Goal: Task Accomplishment & Management: Manage account settings

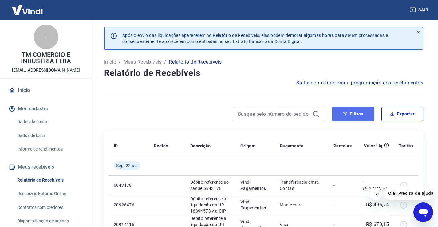
click at [346, 113] on icon "button" at bounding box center [345, 114] width 4 height 4
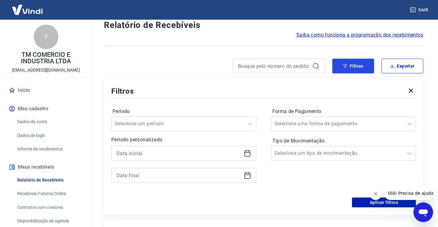
scroll to position [123, 0]
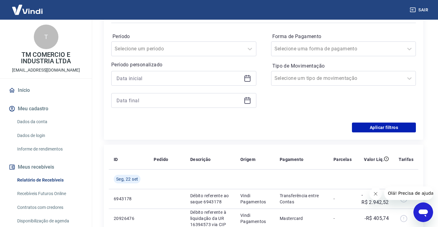
click at [249, 79] on icon at bounding box center [247, 78] width 7 height 7
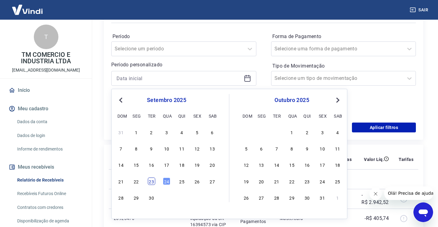
click at [152, 184] on div "23" at bounding box center [151, 181] width 7 height 7
type input "[DATE]"
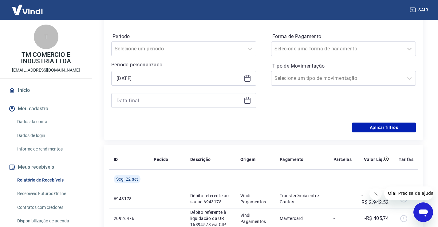
click at [247, 102] on icon at bounding box center [247, 100] width 7 height 7
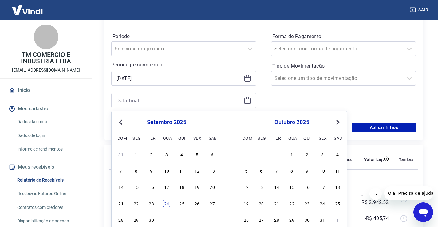
click at [167, 204] on div "24" at bounding box center [166, 203] width 7 height 7
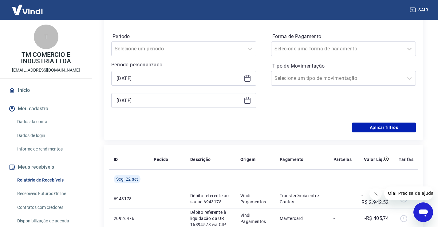
type input "[DATE]"
click at [384, 125] on button "Aplicar filtros" at bounding box center [384, 128] width 64 height 10
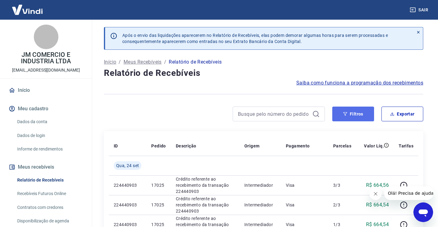
click at [348, 113] on button "Filtros" at bounding box center [353, 114] width 42 height 15
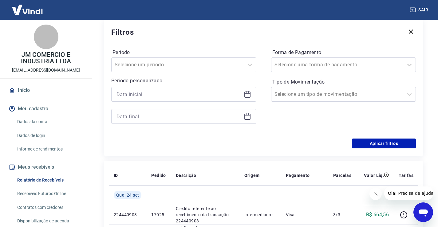
scroll to position [123, 0]
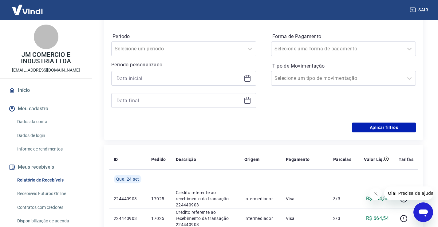
click at [247, 79] on icon at bounding box center [247, 78] width 7 height 7
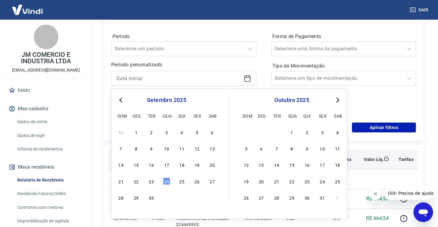
drag, startPoint x: 150, startPoint y: 182, endPoint x: 150, endPoint y: 166, distance: 15.7
click at [150, 182] on div "23" at bounding box center [151, 181] width 7 height 7
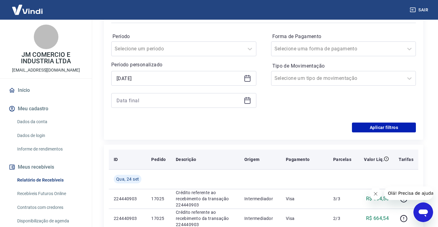
type input "[DATE]"
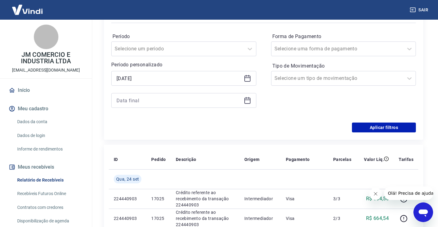
click at [247, 101] on icon at bounding box center [247, 100] width 7 height 7
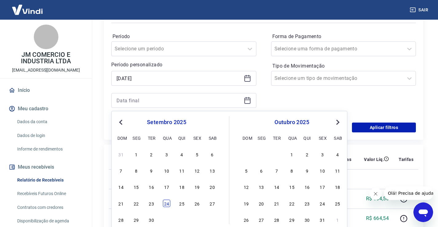
click at [166, 202] on div "24" at bounding box center [166, 203] width 7 height 7
type input "[DATE]"
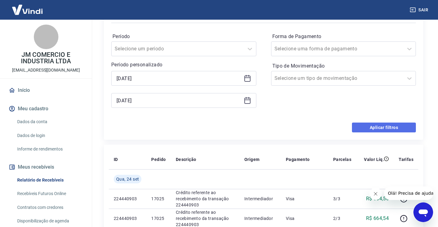
click at [374, 129] on button "Aplicar filtros" at bounding box center [384, 128] width 64 height 10
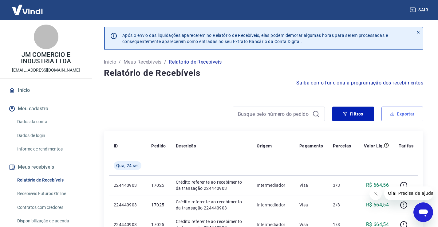
click at [400, 114] on button "Exportar" at bounding box center [403, 114] width 42 height 15
type input "[DATE]"
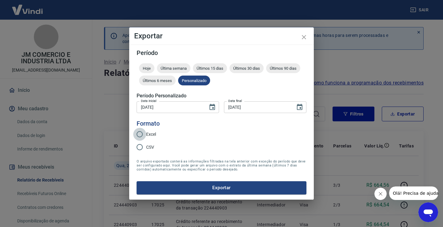
click at [141, 132] on input "Excel" at bounding box center [139, 134] width 13 height 13
radio input "true"
click at [224, 188] on button "Exportar" at bounding box center [222, 187] width 170 height 13
